Goal: Navigation & Orientation: Find specific page/section

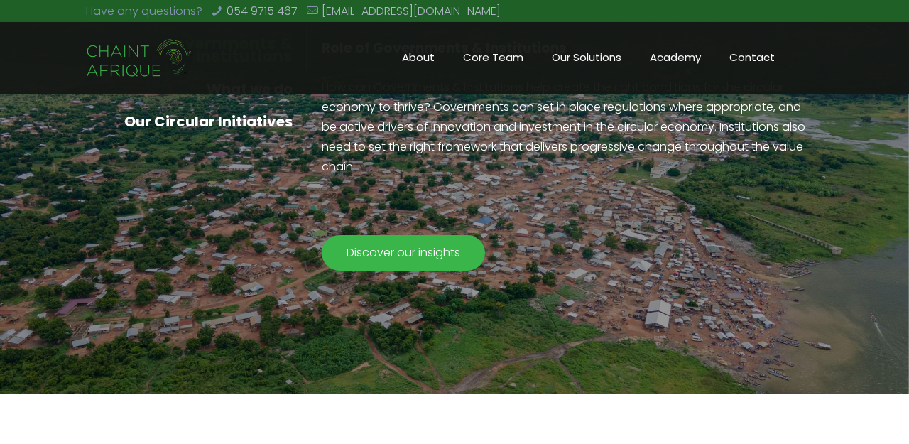
scroll to position [1298, 0]
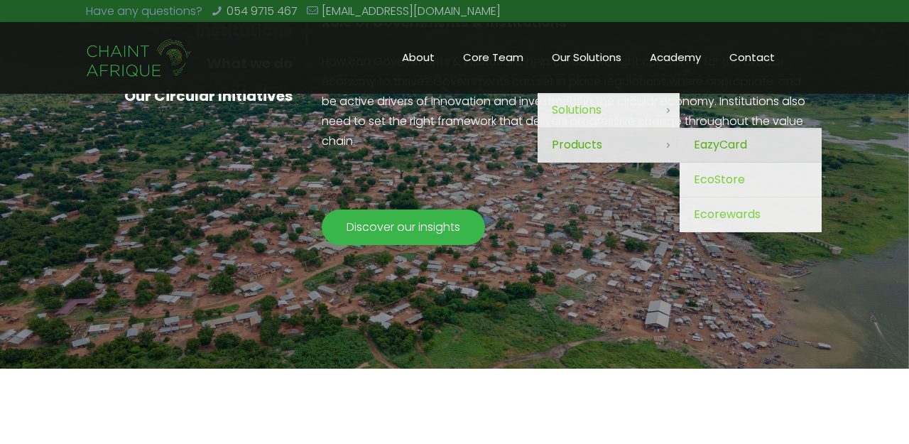
click at [731, 151] on span "EazyCard" at bounding box center [720, 145] width 53 height 20
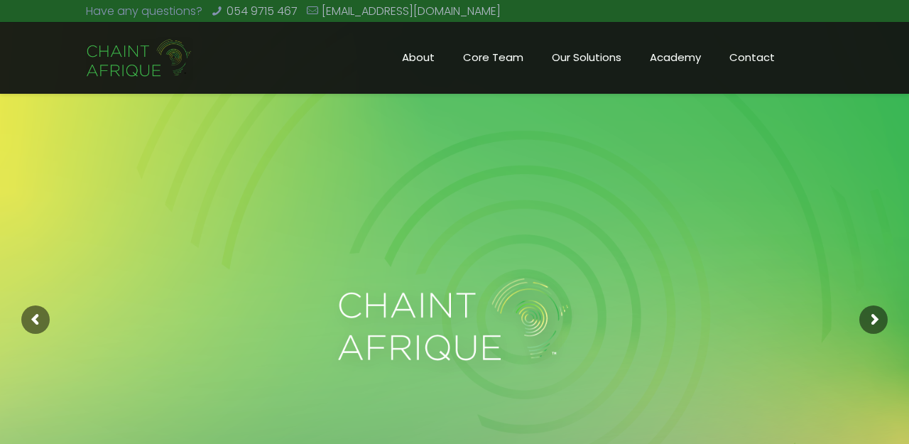
scroll to position [70, 0]
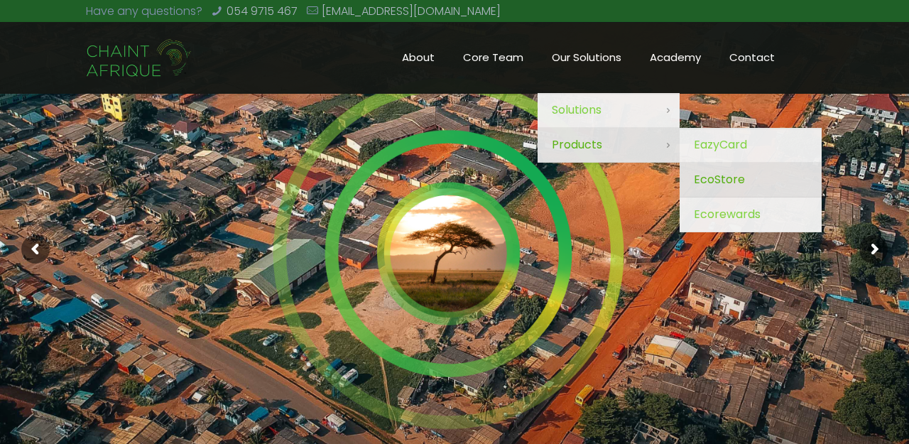
click at [715, 175] on span "EcoStore" at bounding box center [719, 180] width 51 height 20
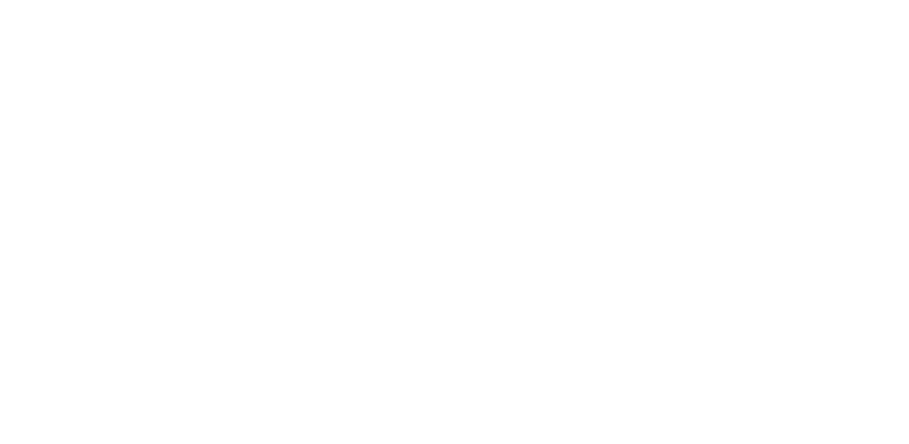
scroll to position [70, 0]
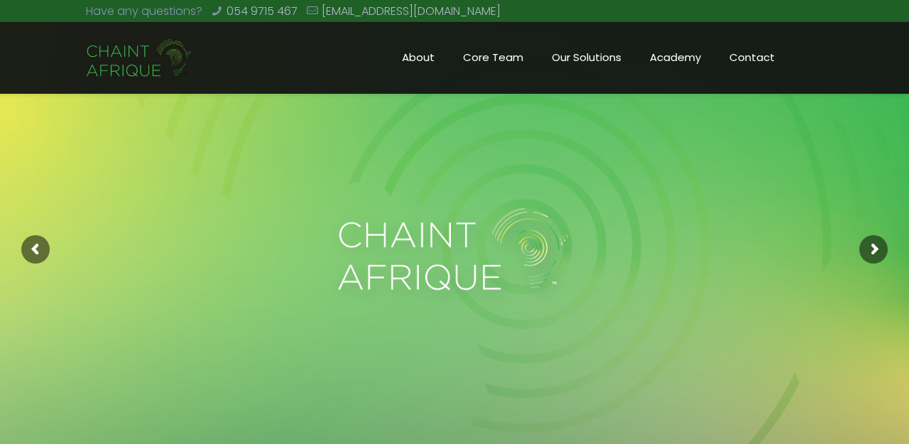
click at [682, 66] on span "Academy" at bounding box center [676, 57] width 80 height 21
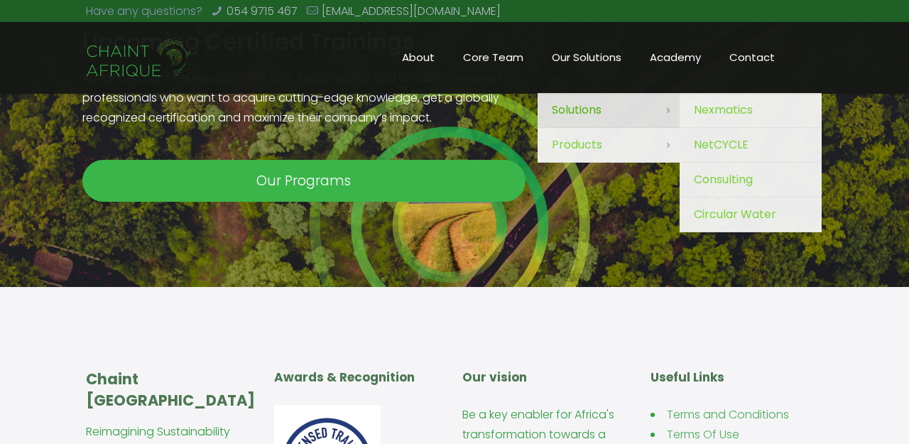
scroll to position [1324, 0]
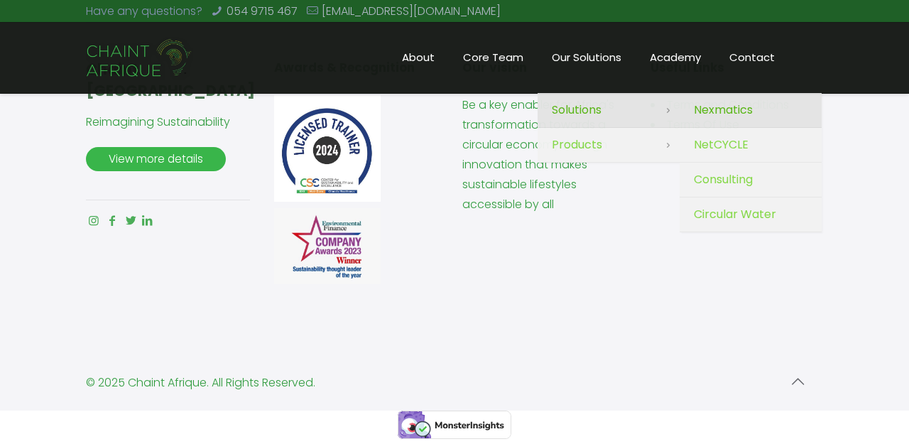
click at [735, 117] on span "Nexmatics" at bounding box center [723, 110] width 59 height 20
